Goal: Information Seeking & Learning: Understand process/instructions

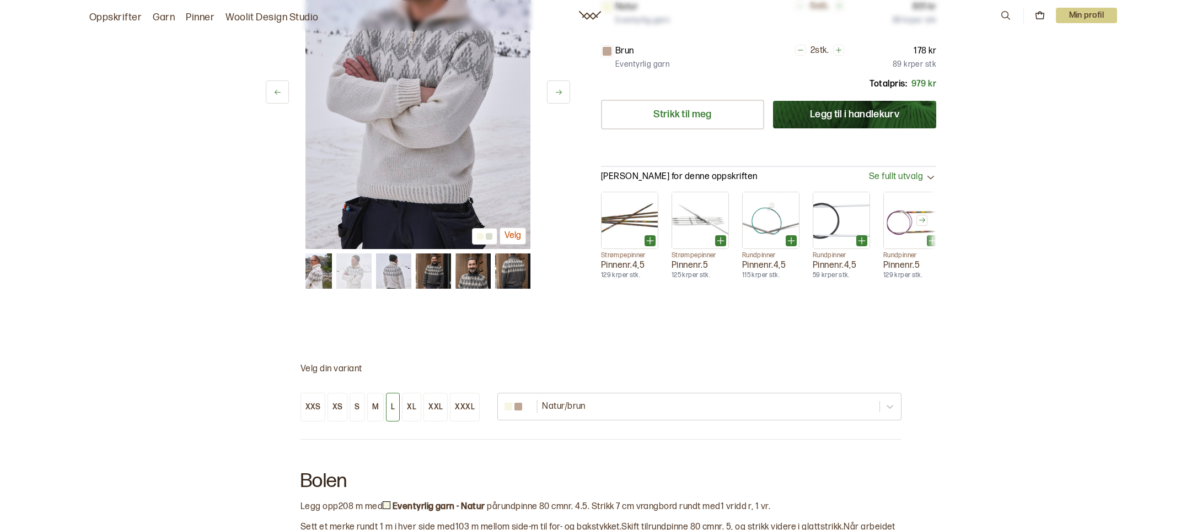
scroll to position [441, 0]
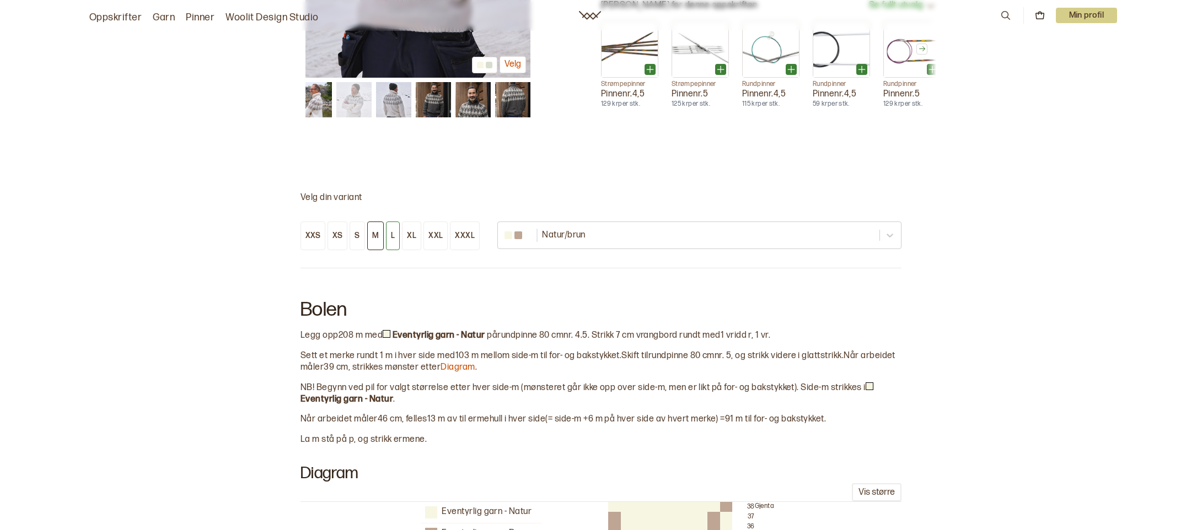
click at [378, 236] on button "M" at bounding box center [375, 236] width 17 height 29
click at [388, 233] on button "L" at bounding box center [393, 236] width 14 height 29
click at [375, 231] on div "M" at bounding box center [375, 236] width 7 height 10
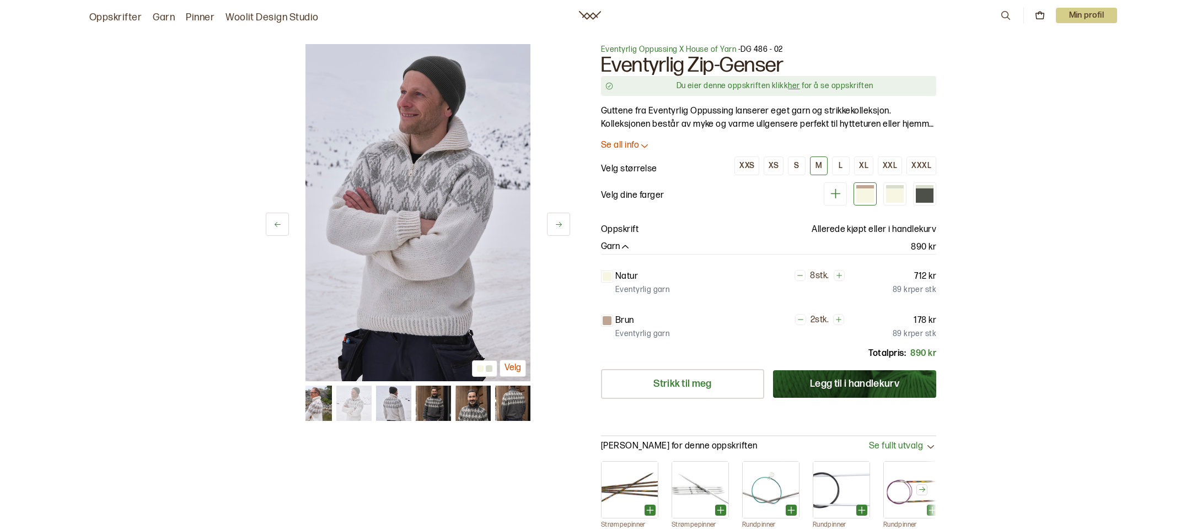
click at [634, 147] on p "Se all info" at bounding box center [620, 146] width 38 height 12
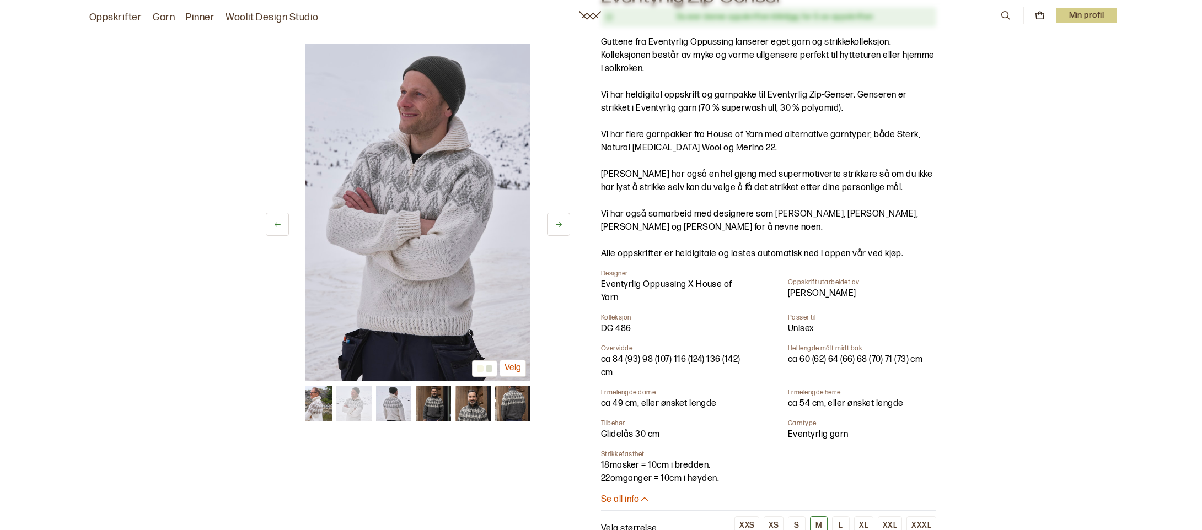
scroll to position [165, 0]
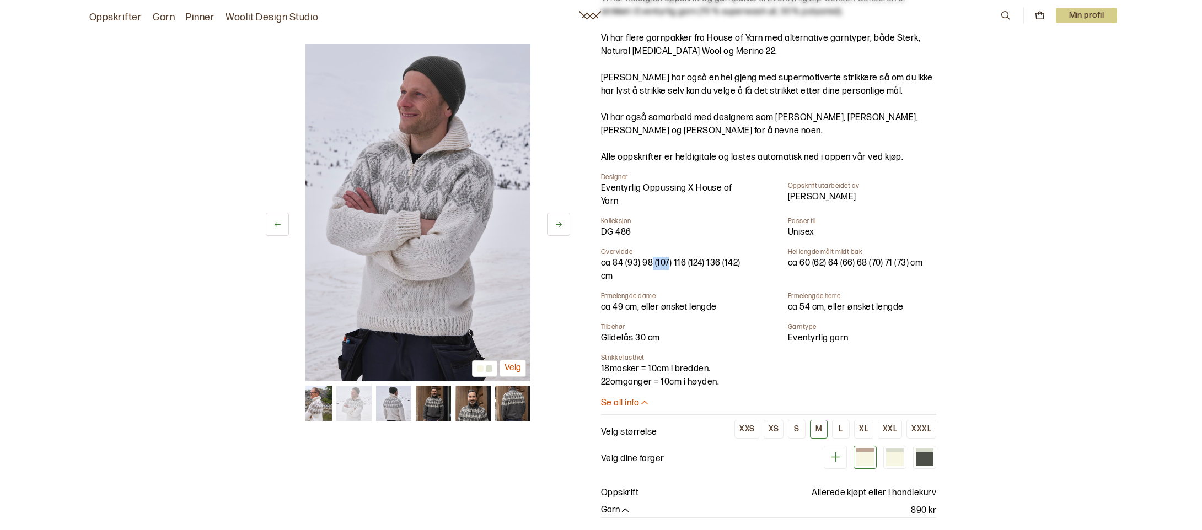
drag, startPoint x: 652, startPoint y: 261, endPoint x: 669, endPoint y: 263, distance: 17.9
click at [669, 263] on div "ca 84 (93) 98 (107) 116 (124) 136 (142) cm" at bounding box center [670, 270] width 139 height 26
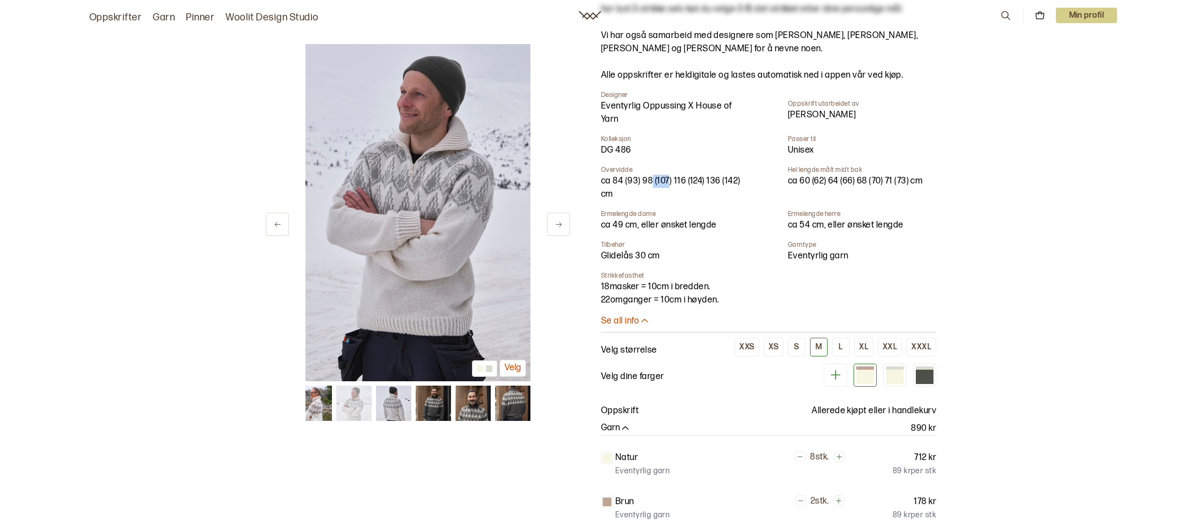
scroll to position [331, 0]
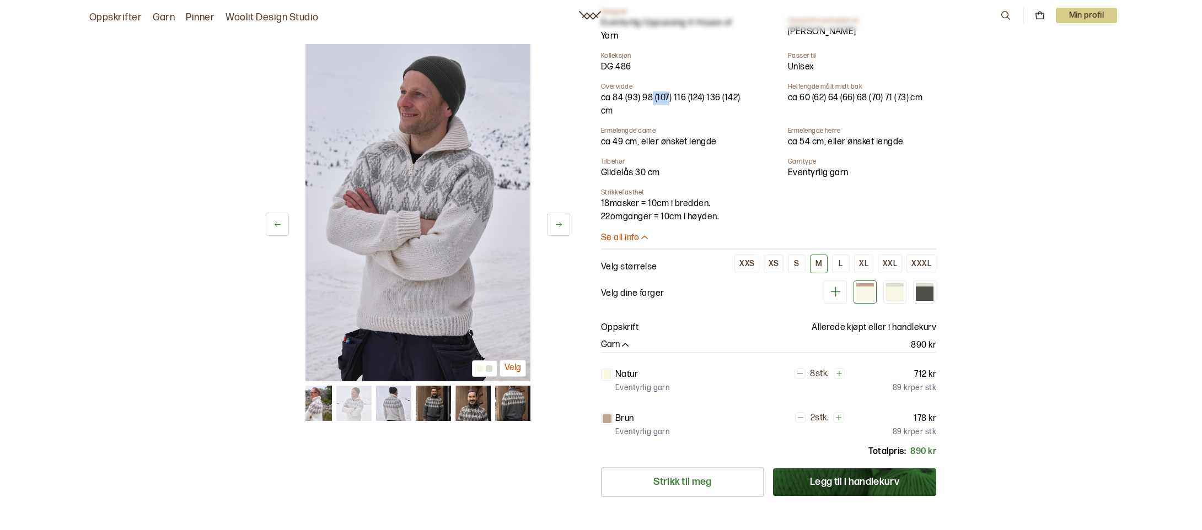
click at [824, 261] on button "M" at bounding box center [819, 264] width 18 height 19
click at [819, 261] on div "M" at bounding box center [818, 264] width 7 height 10
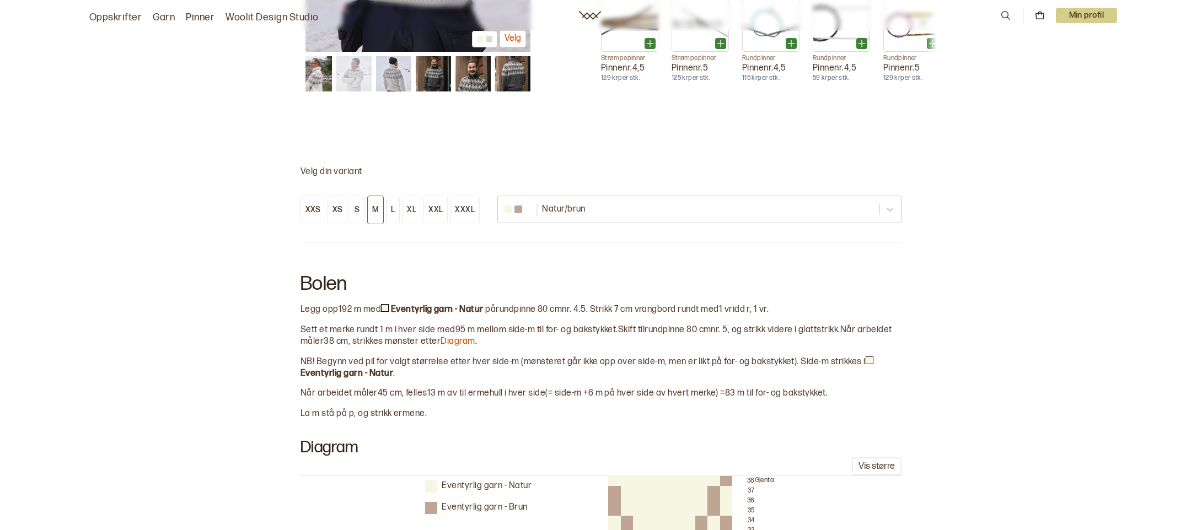
scroll to position [937, 0]
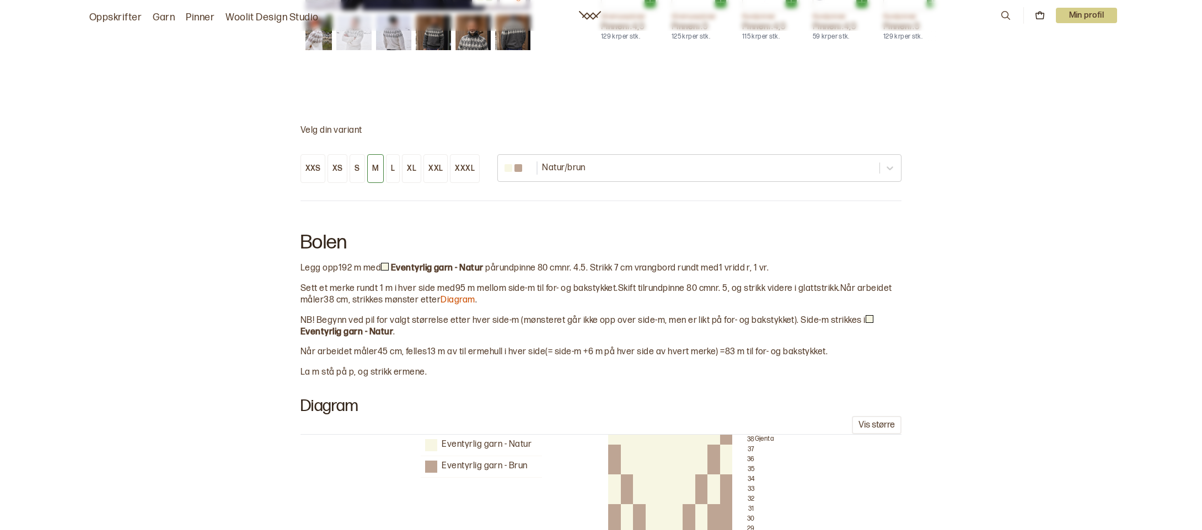
click at [372, 168] on div "M" at bounding box center [375, 169] width 7 height 10
drag, startPoint x: 338, startPoint y: 265, endPoint x: 351, endPoint y: 271, distance: 14.3
